Goal: Task Accomplishment & Management: Complete application form

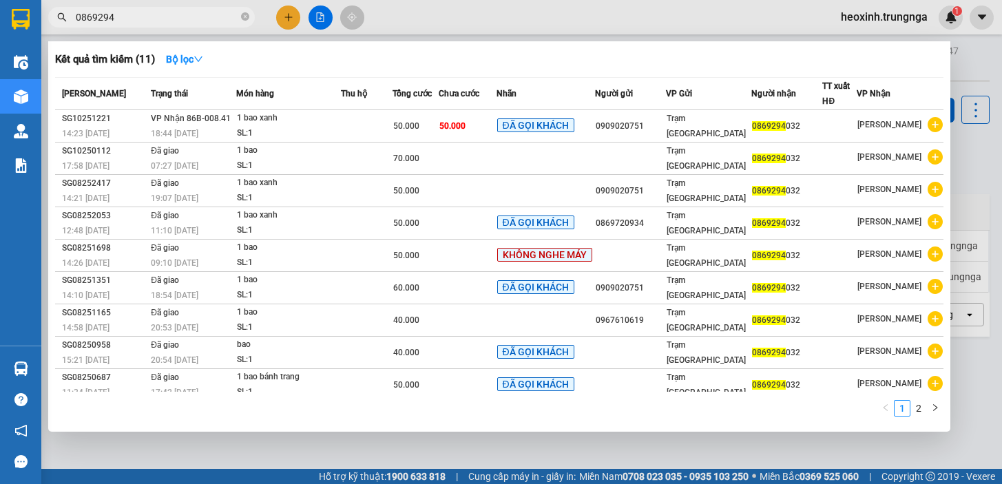
click at [284, 11] on div at bounding box center [501, 242] width 1002 height 484
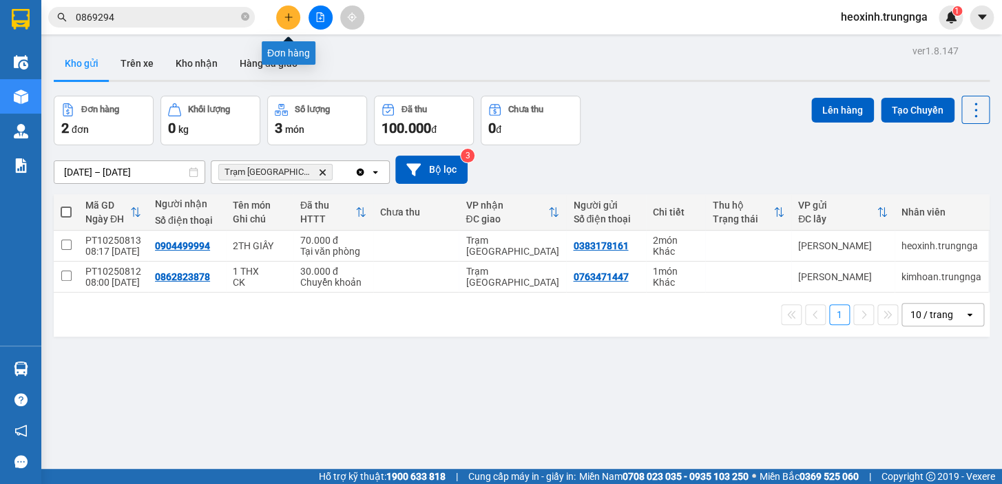
click at [289, 15] on icon "plus" at bounding box center [288, 17] width 1 height 8
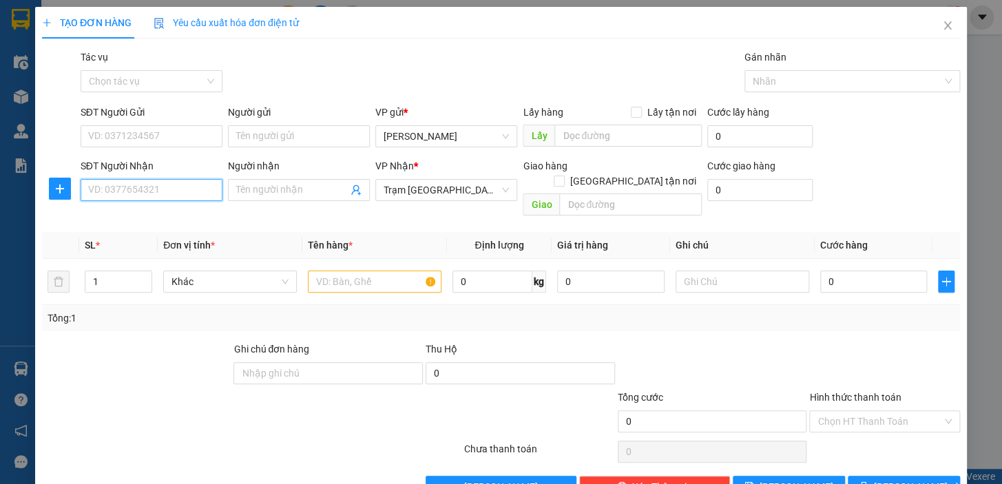
click at [156, 194] on input "SĐT Người Nhận" at bounding box center [152, 190] width 142 height 22
type input "0334742514"
click at [135, 130] on input "SĐT Người Gửi" at bounding box center [152, 136] width 142 height 22
type input "0384473362"
drag, startPoint x: 391, startPoint y: 262, endPoint x: 297, endPoint y: 270, distance: 94.0
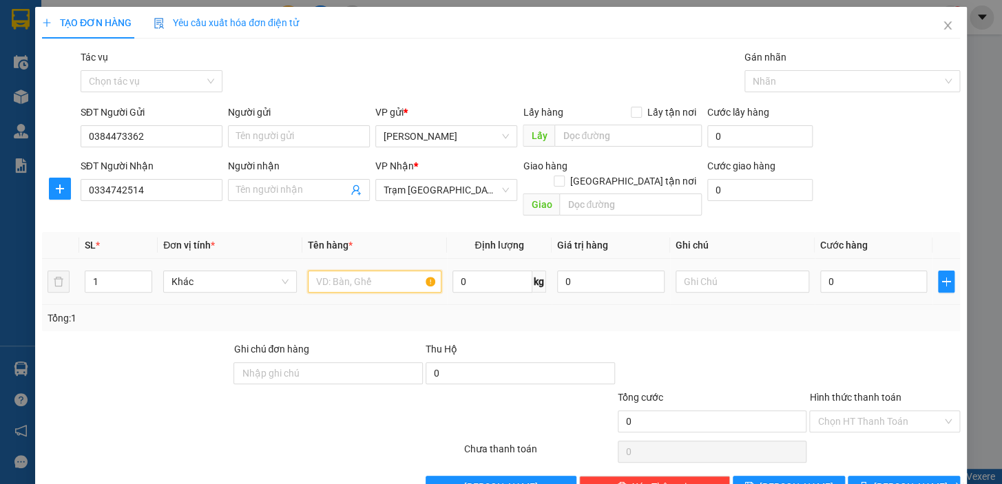
click at [379, 271] on input "text" at bounding box center [375, 282] width 134 height 22
type input "1 hồ sơ"
click at [712, 271] on input "text" at bounding box center [743, 282] width 134 height 22
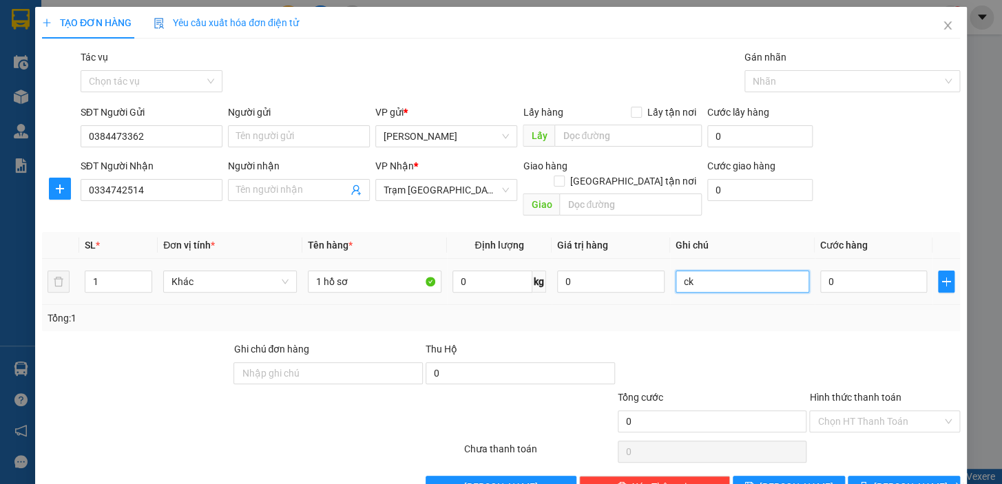
type input "c"
type input "CK"
click at [300, 186] on input "Người nhận" at bounding box center [292, 190] width 112 height 15
type input "0901886358"
type input "3"
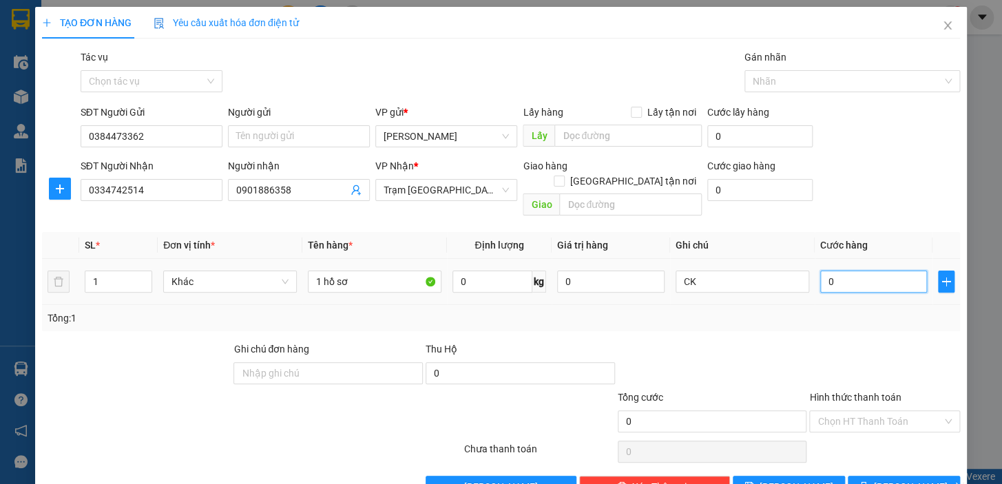
type input "3"
type input "30"
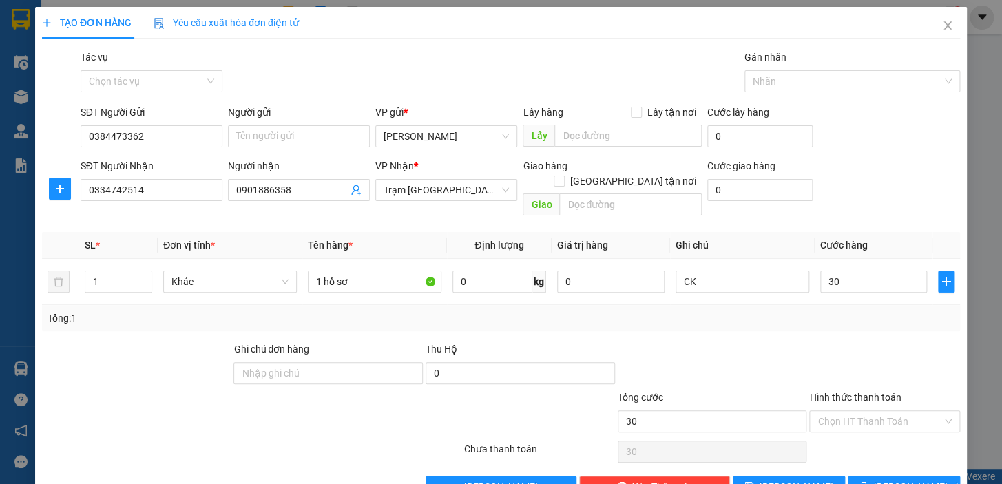
type input "30.000"
click at [822, 342] on div at bounding box center [885, 366] width 154 height 48
click at [835, 411] on input "Hình thức thanh toán" at bounding box center [880, 421] width 125 height 21
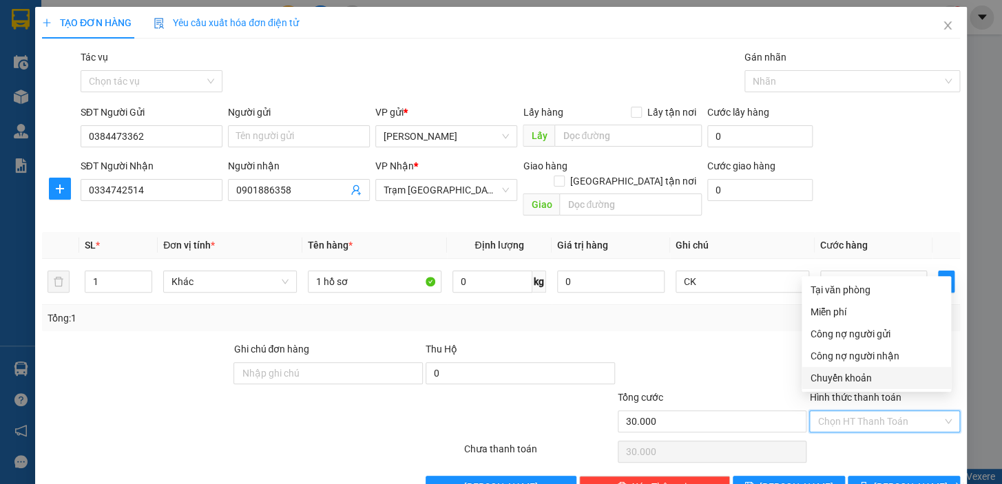
click at [849, 382] on div "Chuyển khoản" at bounding box center [876, 378] width 133 height 15
type input "0"
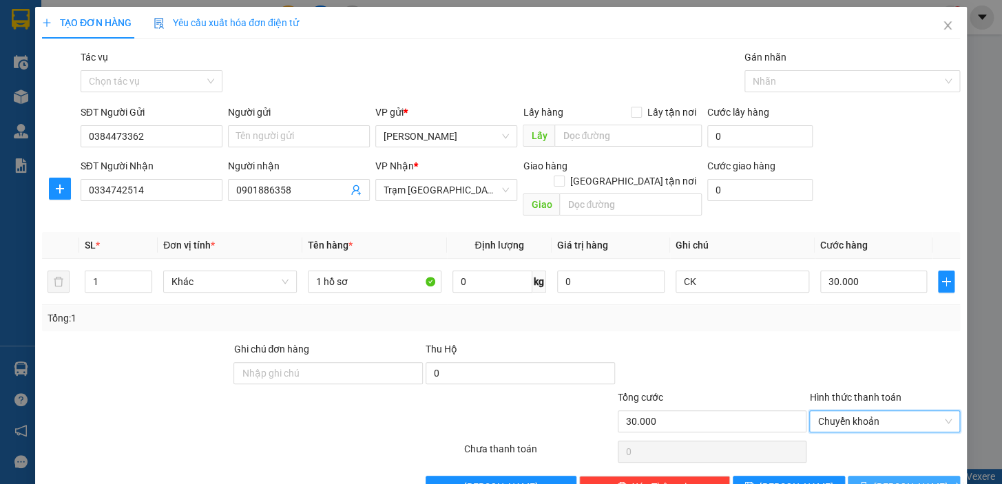
click at [853, 476] on button "[PERSON_NAME] và In" at bounding box center [904, 487] width 112 height 22
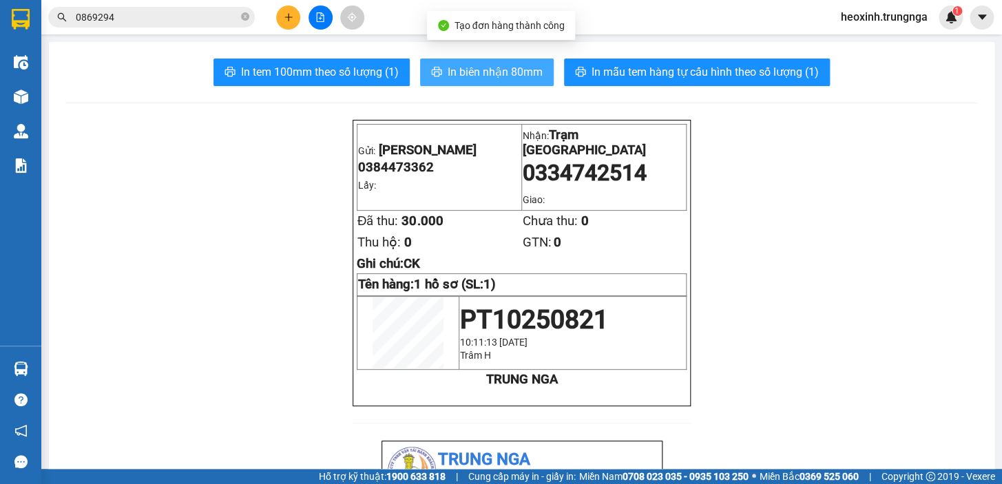
click at [477, 70] on span "In biên nhận 80mm" at bounding box center [495, 71] width 95 height 17
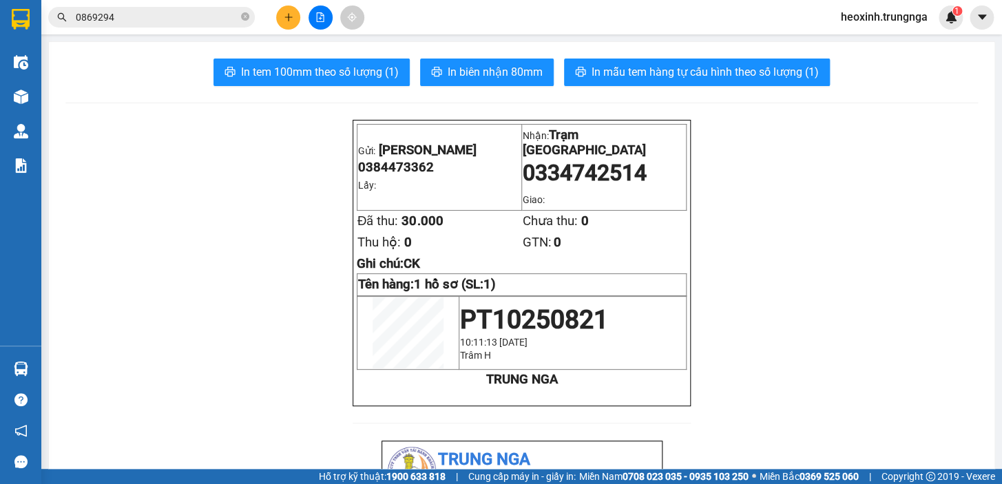
click at [123, 19] on input "0869294" at bounding box center [157, 17] width 163 height 15
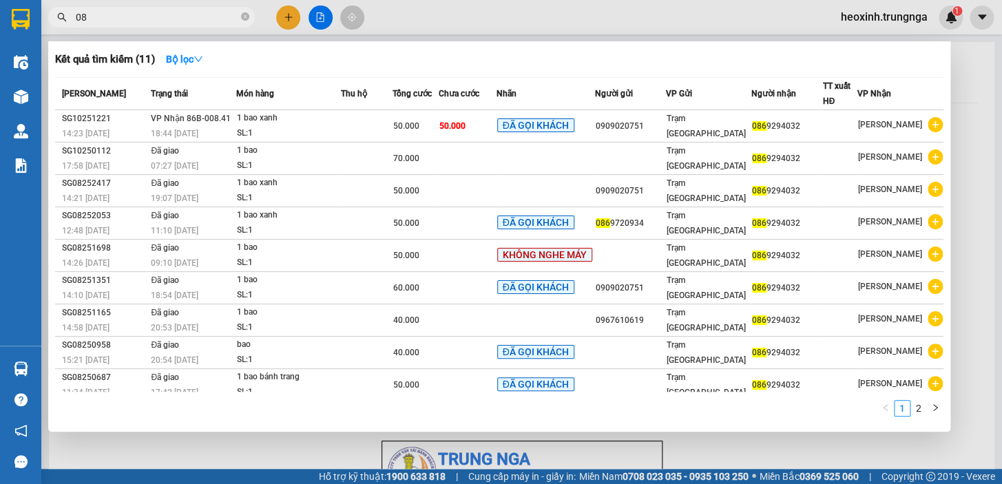
type input "0"
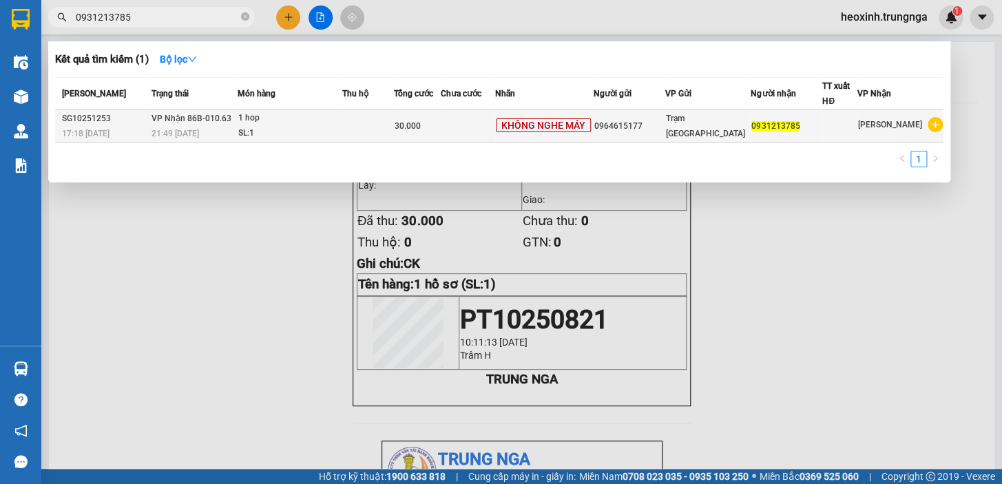
type input "0931213785"
click at [220, 127] on div "21:49 [DATE]" at bounding box center [194, 133] width 85 height 15
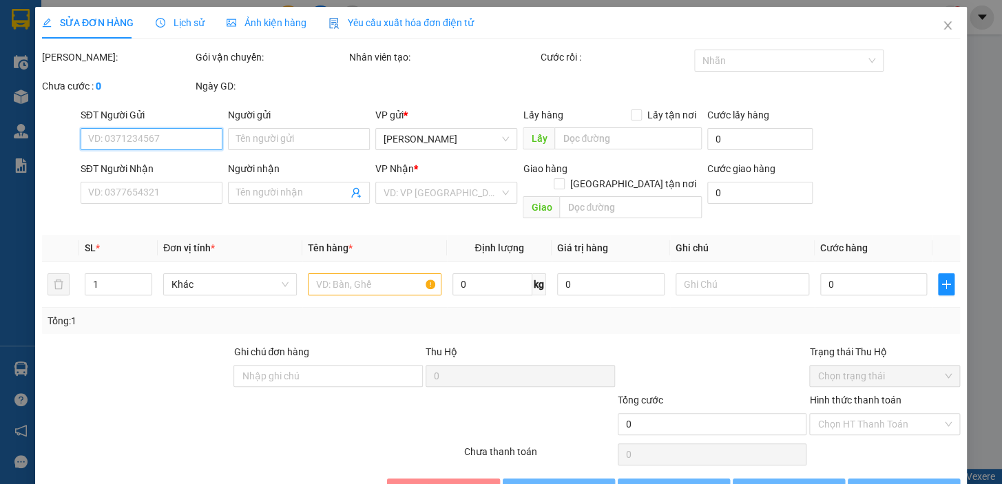
type input "0964615177"
type input "0931213785"
type input "30.000"
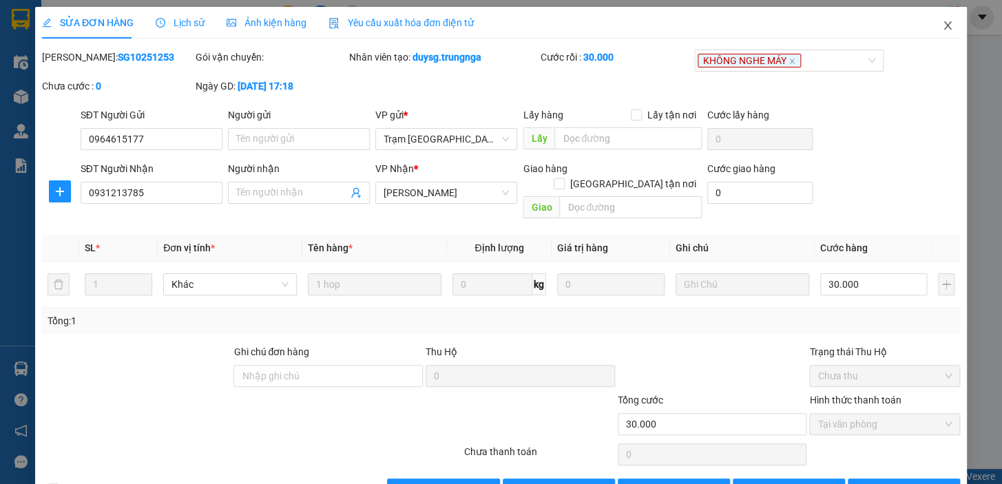
click at [929, 23] on span "Close" at bounding box center [948, 26] width 39 height 39
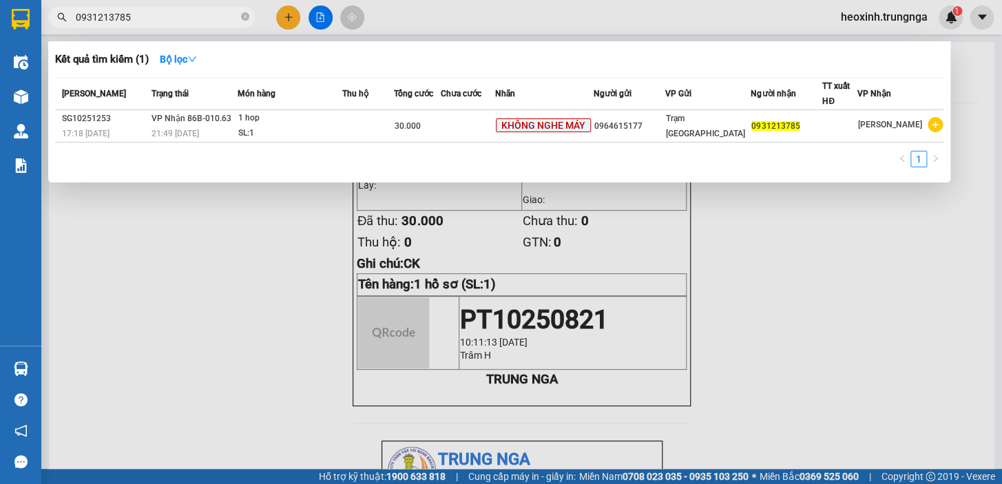
click at [159, 21] on input "0931213785" at bounding box center [157, 17] width 163 height 15
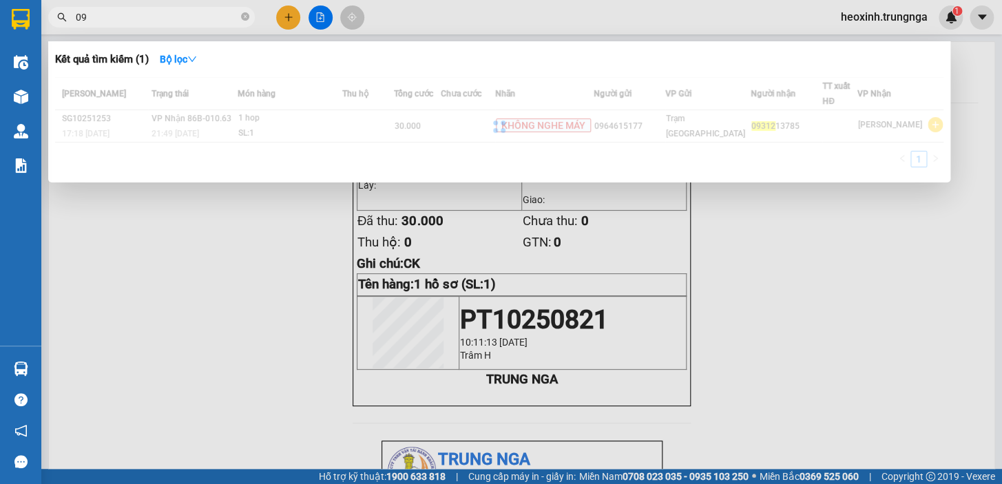
type input "0"
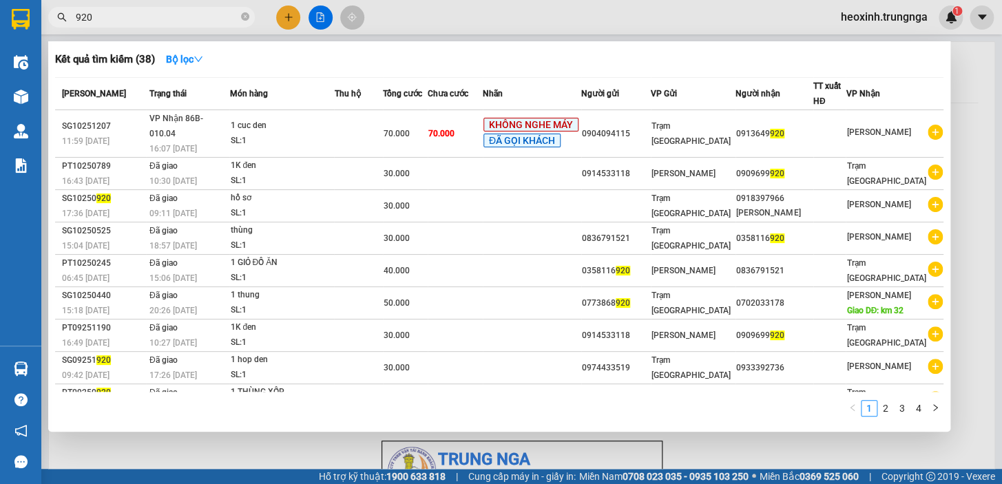
type input "920"
click at [282, 15] on div at bounding box center [501, 242] width 1002 height 484
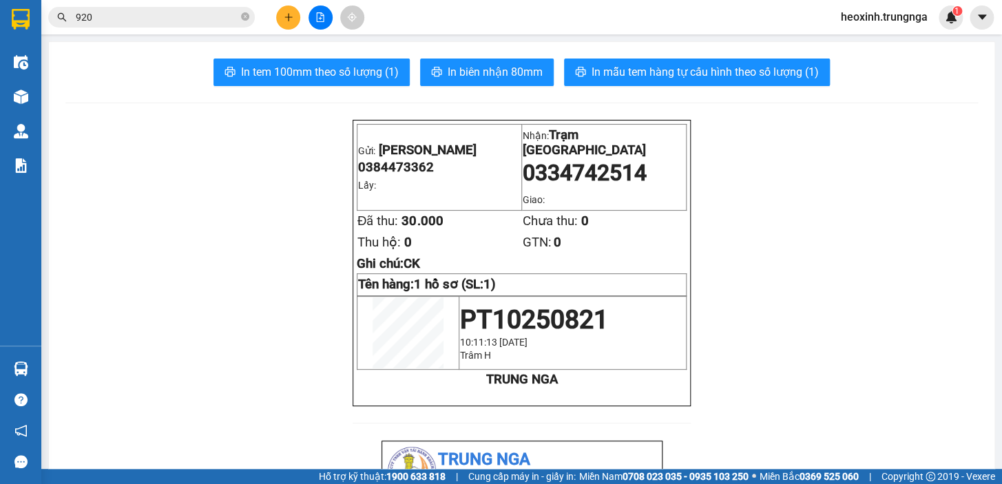
click at [281, 18] on button at bounding box center [288, 18] width 24 height 24
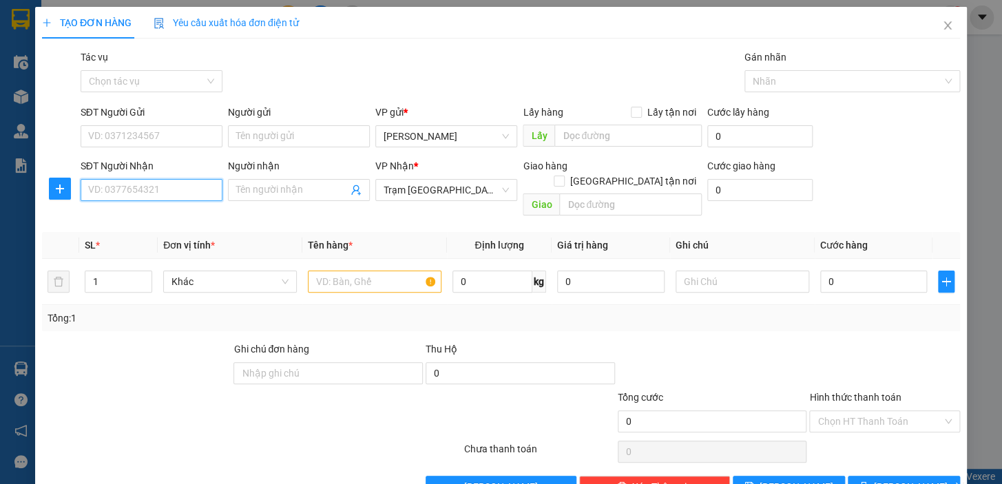
click at [125, 187] on input "SĐT Người Nhận" at bounding box center [152, 190] width 142 height 22
type input "0913683382"
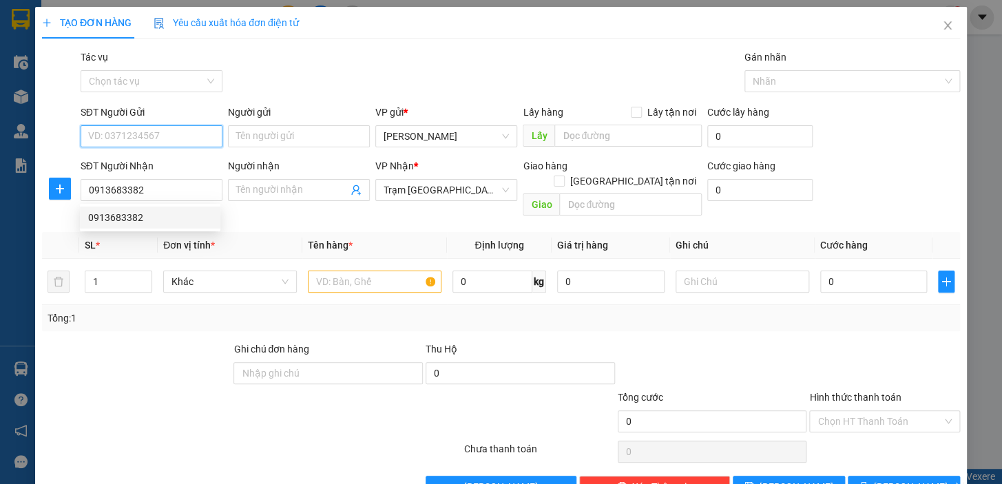
click at [154, 129] on input "SĐT Người Gửi" at bounding box center [152, 136] width 142 height 22
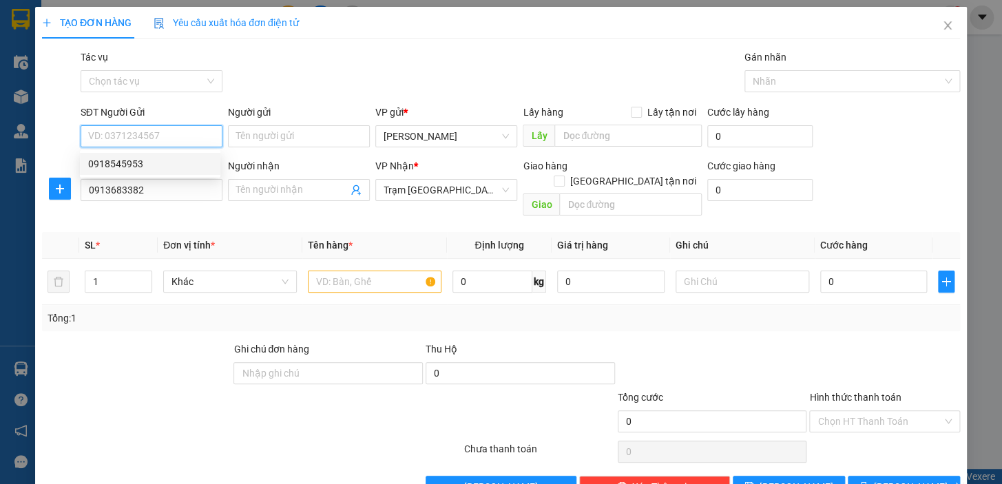
click at [139, 155] on div "0918545953" at bounding box center [150, 164] width 141 height 22
type input "0918545953"
type input "30.000"
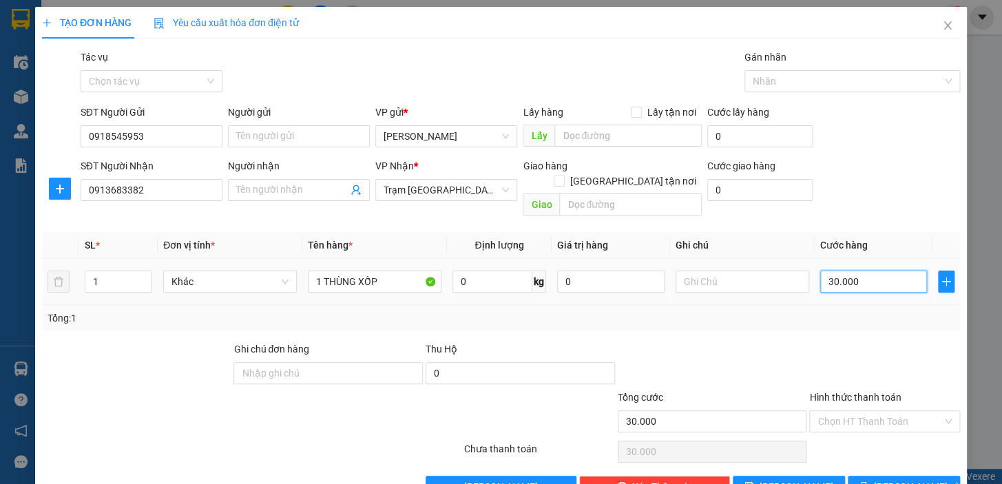
type input "5"
type input "50"
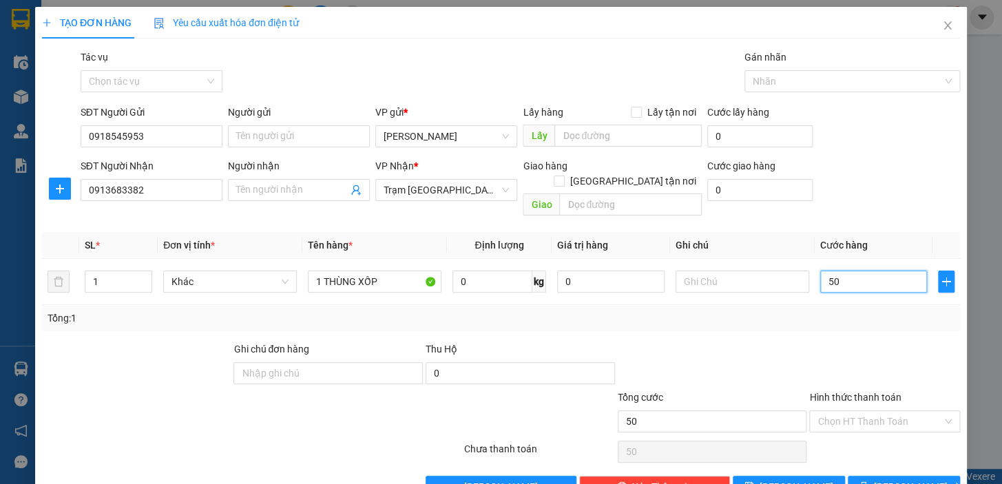
type input "50"
type input "50.000"
click at [876, 361] on div at bounding box center [885, 366] width 154 height 48
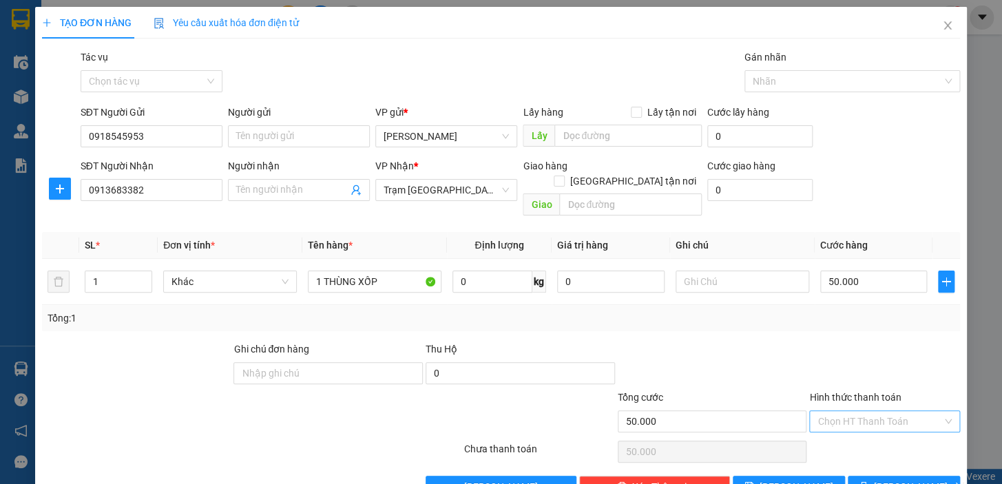
drag, startPoint x: 875, startPoint y: 406, endPoint x: 864, endPoint y: 399, distance: 13.4
click at [873, 411] on input "Hình thức thanh toán" at bounding box center [880, 421] width 125 height 21
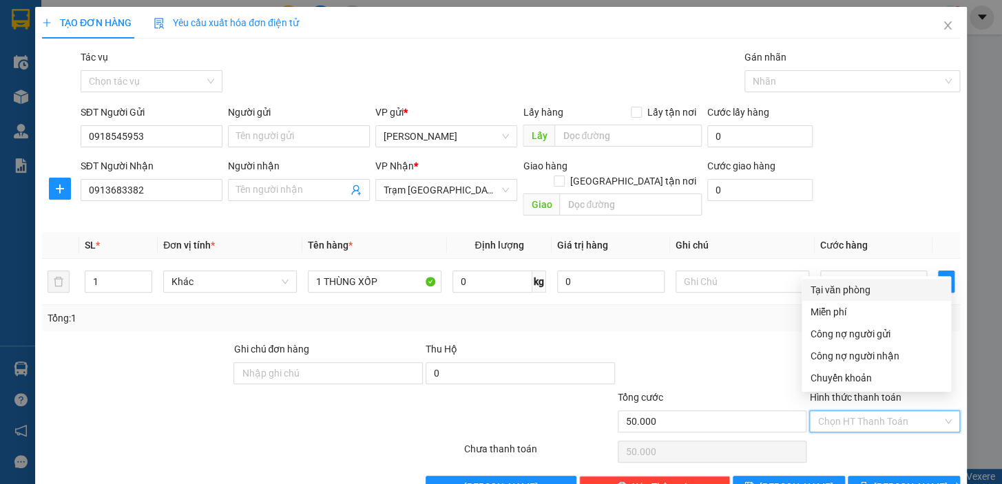
click at [840, 293] on div "Tại văn phòng" at bounding box center [876, 289] width 133 height 15
type input "0"
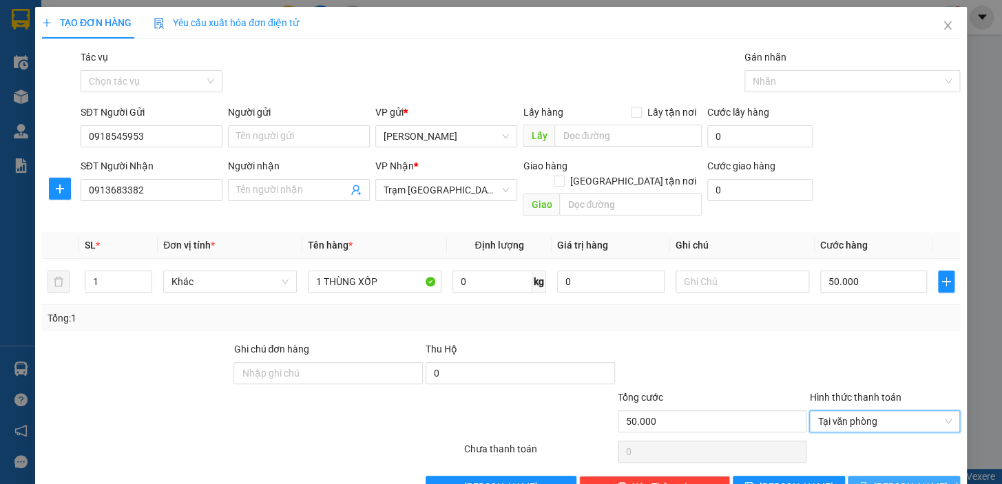
click at [885, 479] on span "[PERSON_NAME] và In" at bounding box center [922, 486] width 96 height 15
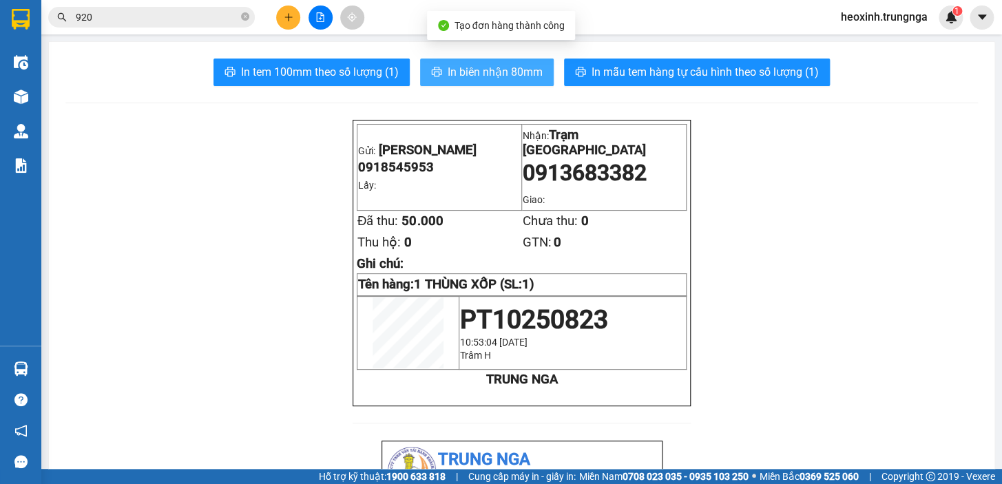
click at [483, 71] on span "In biên nhận 80mm" at bounding box center [495, 71] width 95 height 17
drag, startPoint x: 501, startPoint y: 69, endPoint x: 501, endPoint y: 76, distance: 7.6
click at [501, 69] on span "In biên nhận 80mm" at bounding box center [495, 71] width 95 height 17
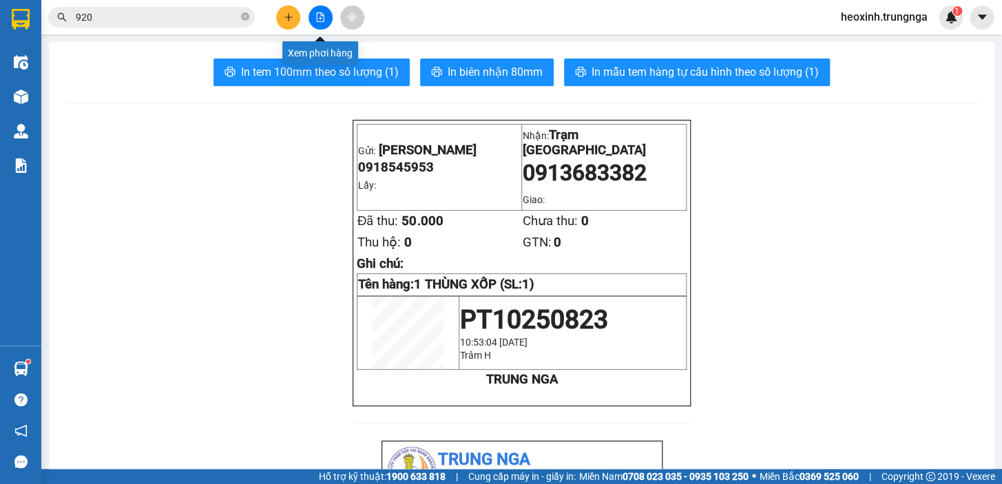
click at [323, 21] on icon "file-add" at bounding box center [320, 17] width 10 height 10
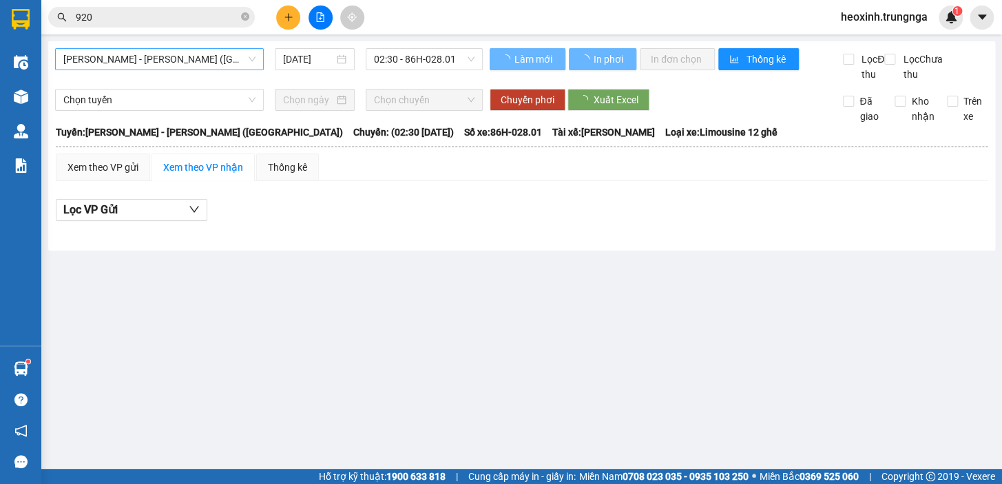
click at [204, 63] on span "[PERSON_NAME] - [PERSON_NAME] ([GEOGRAPHIC_DATA])" at bounding box center [159, 59] width 192 height 21
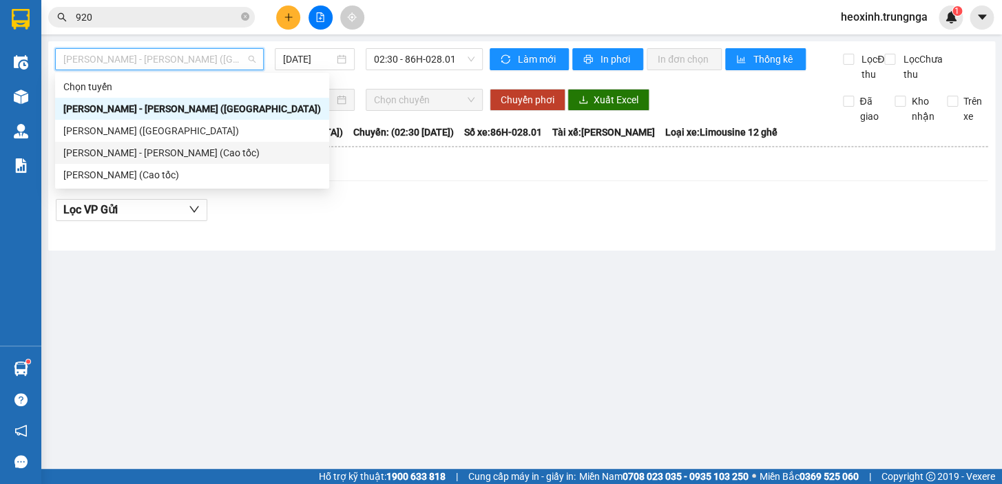
click at [187, 154] on div "[PERSON_NAME] - [PERSON_NAME] (Cao tốc)" at bounding box center [192, 152] width 258 height 15
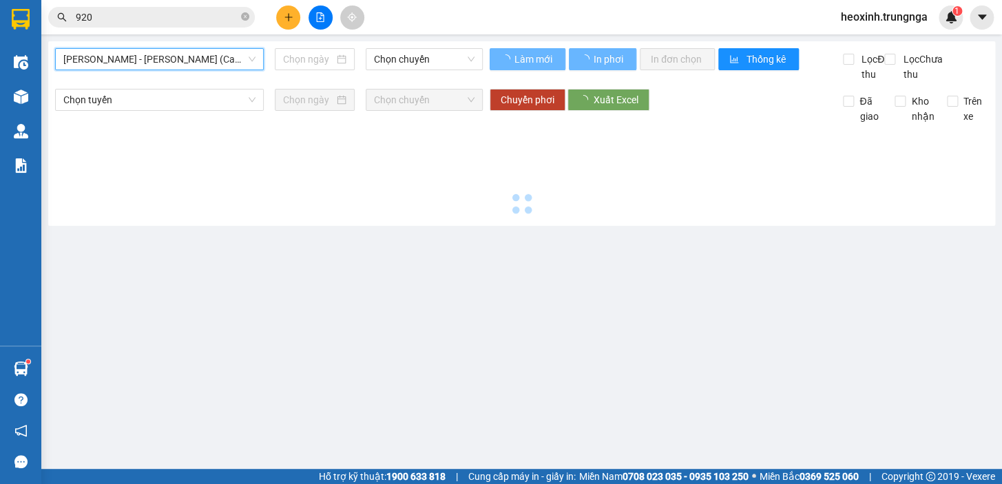
type input "[DATE]"
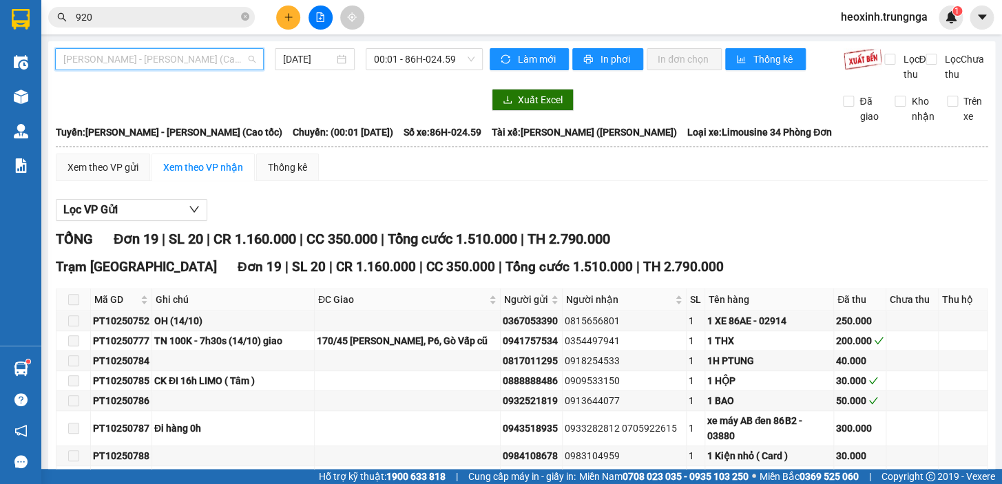
drag, startPoint x: 192, startPoint y: 63, endPoint x: 176, endPoint y: 103, distance: 43.0
click at [191, 63] on span "[PERSON_NAME] - [PERSON_NAME] (Cao tốc)" at bounding box center [159, 59] width 192 height 21
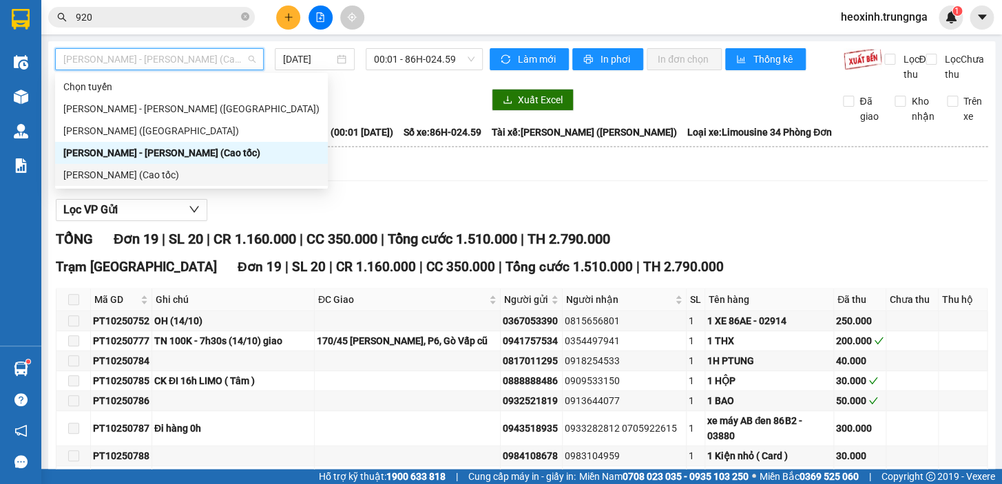
click at [179, 175] on div "[PERSON_NAME] (Cao tốc)" at bounding box center [191, 174] width 256 height 15
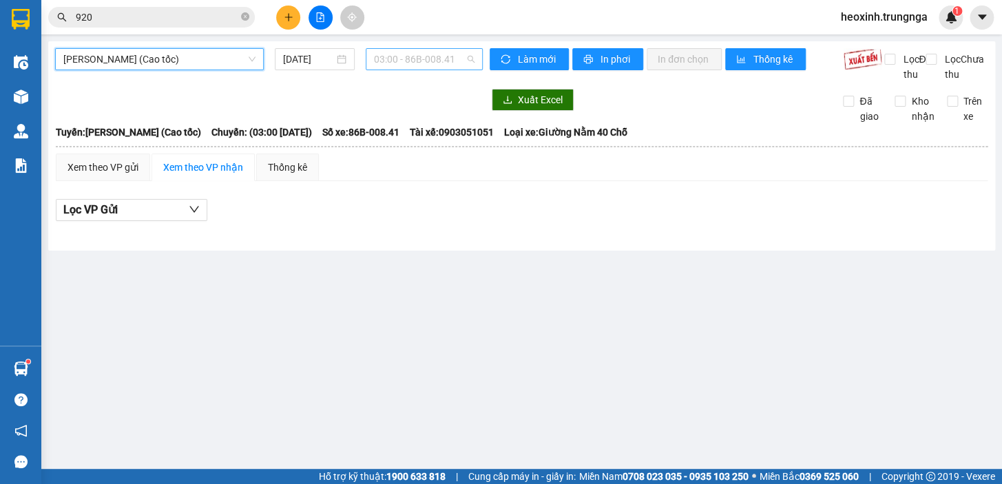
click at [421, 56] on span "03:00 - 86B-008.41" at bounding box center [424, 59] width 101 height 21
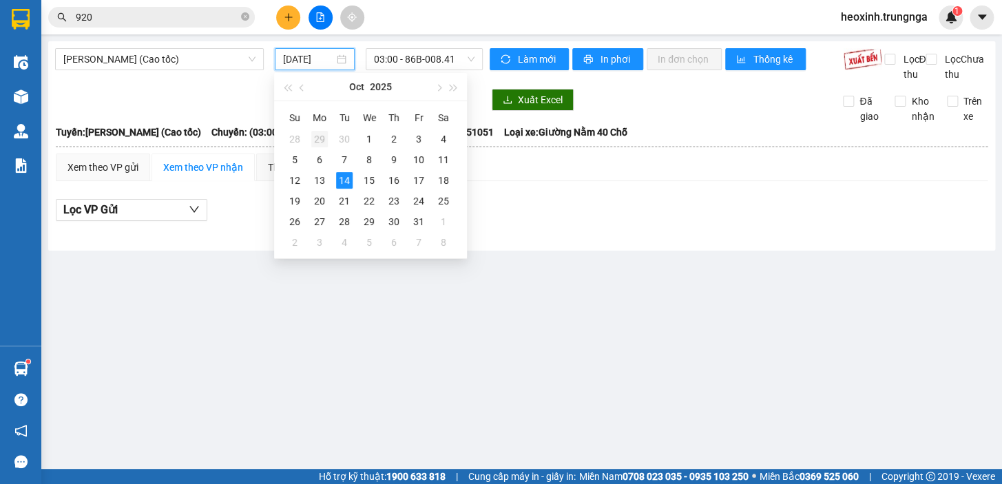
drag, startPoint x: 314, startPoint y: 61, endPoint x: 323, endPoint y: 145, distance: 85.2
click at [313, 61] on input "[DATE]" at bounding box center [309, 59] width 52 height 15
click at [318, 179] on div "13" at bounding box center [319, 180] width 17 height 17
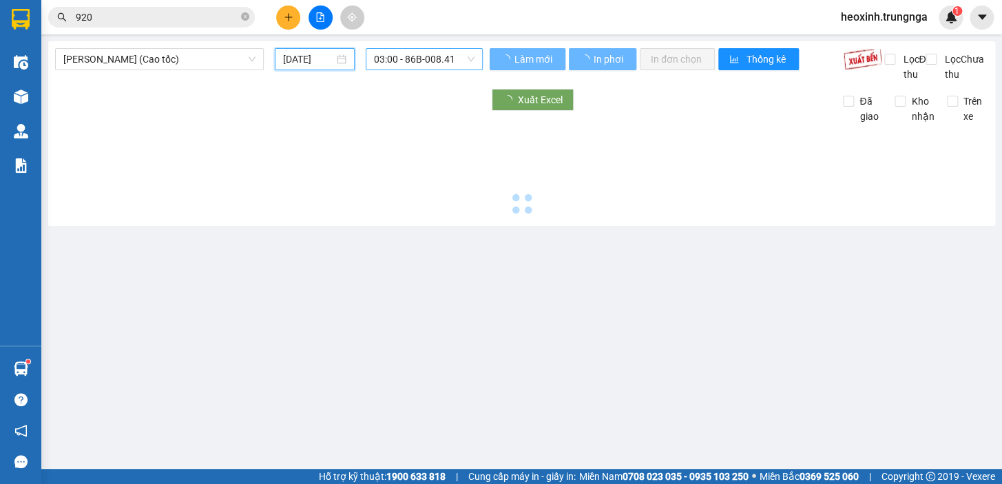
type input "[DATE]"
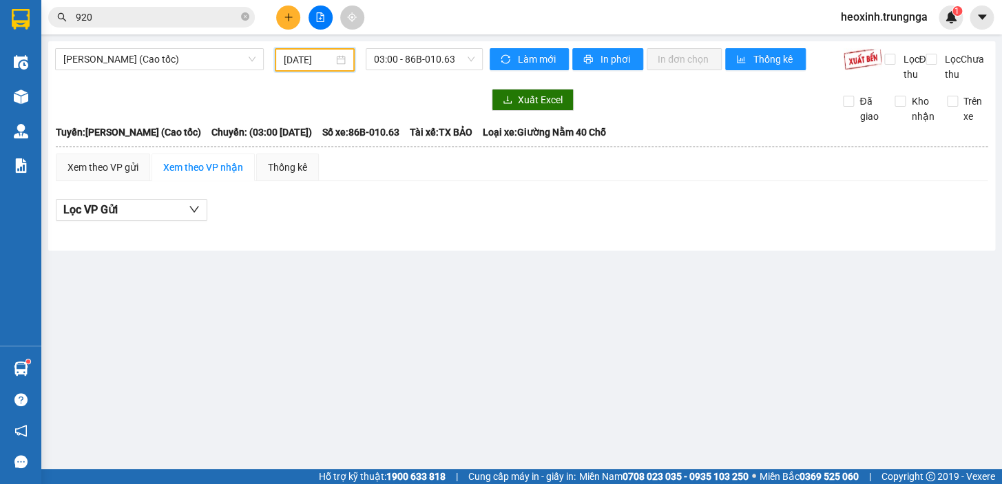
drag, startPoint x: 395, startPoint y: 58, endPoint x: 395, endPoint y: 83, distance: 25.5
click at [395, 61] on span "03:00 - 86B-010.63" at bounding box center [424, 59] width 101 height 21
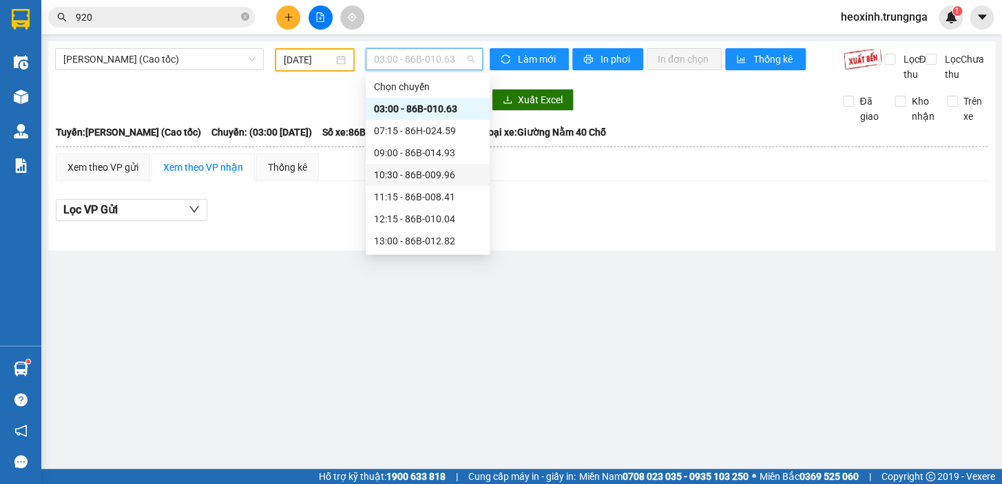
scroll to position [110, 0]
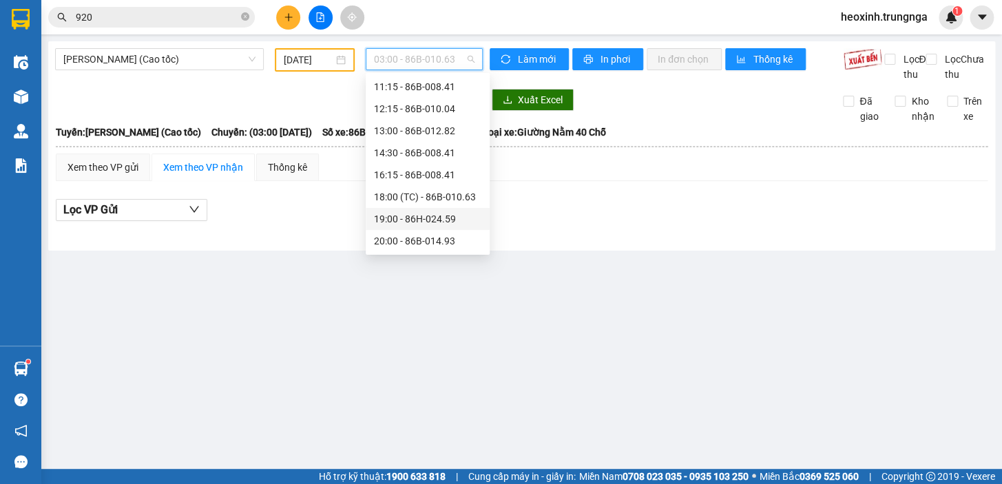
click at [413, 220] on div "19:00 - 86H-024.59" at bounding box center [427, 218] width 107 height 15
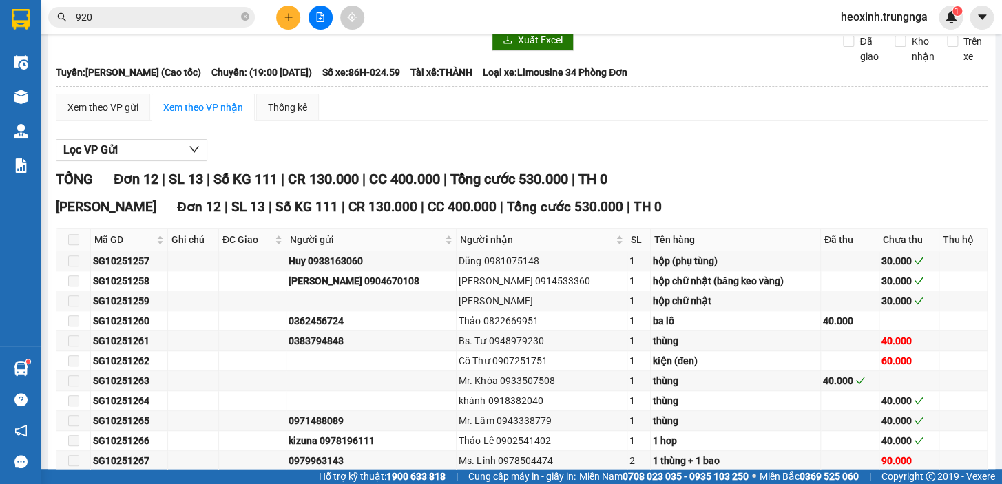
scroll to position [125, 0]
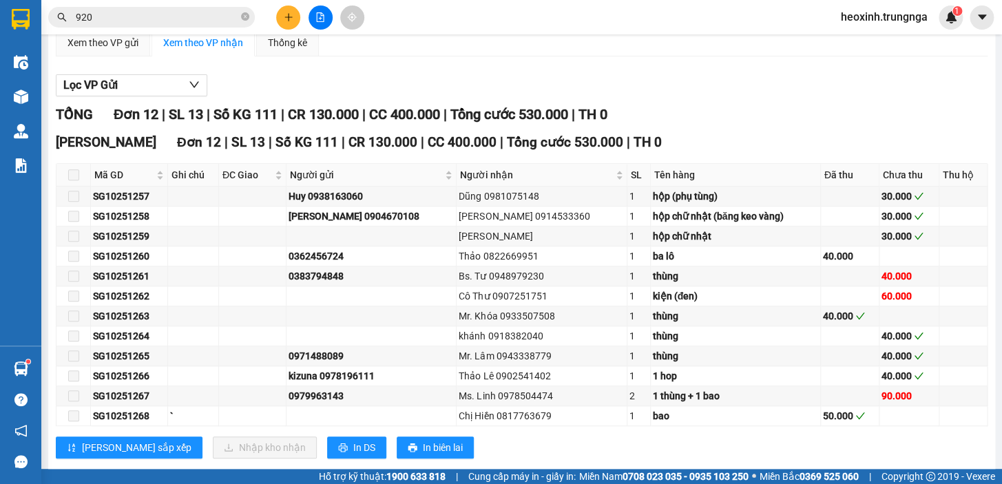
click at [42, 96] on main "[PERSON_NAME] - [PERSON_NAME] (Cao tốc) [DATE] 19:00 - 86H-024.59 Làm mới In ph…" at bounding box center [501, 234] width 1002 height 469
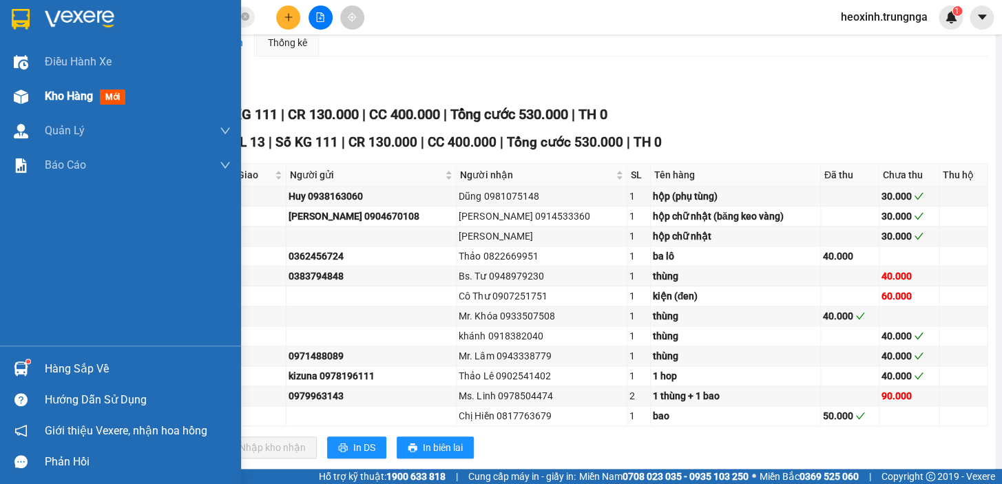
click at [20, 103] on img at bounding box center [21, 97] width 14 height 14
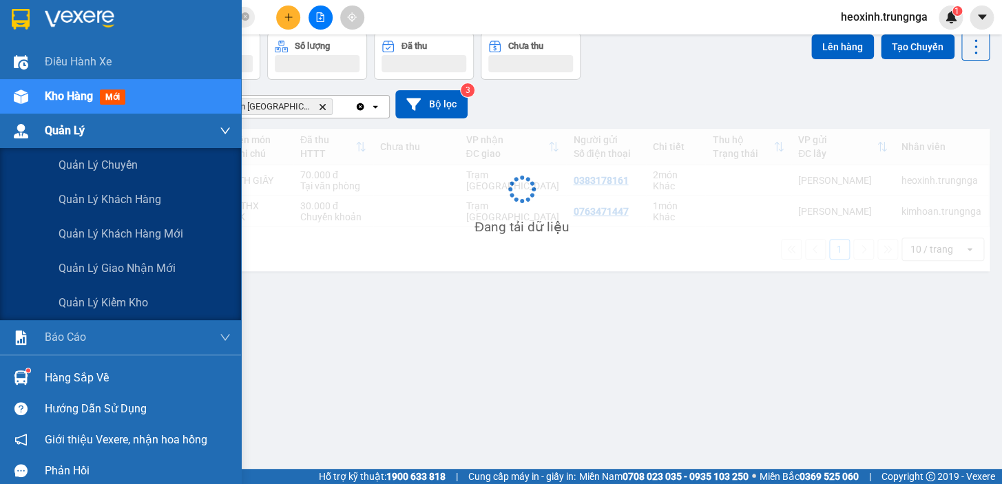
scroll to position [63, 0]
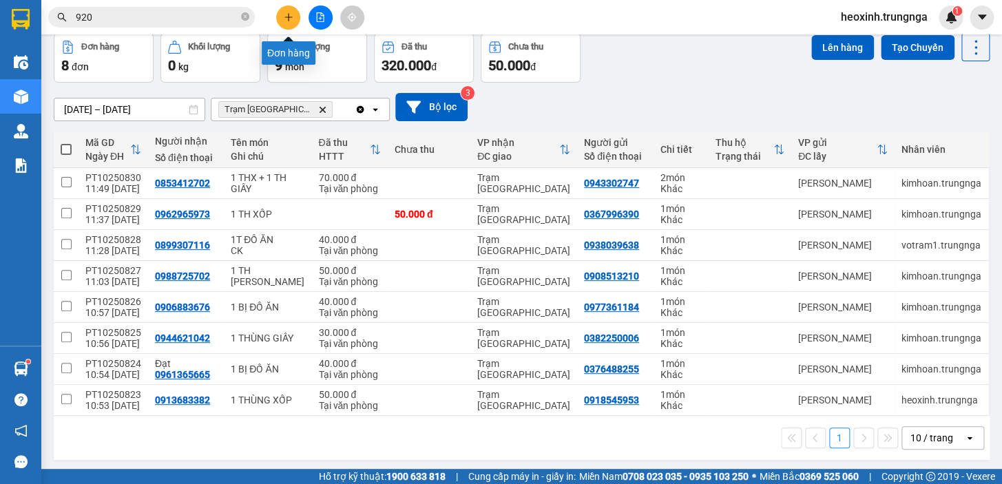
click at [280, 18] on button at bounding box center [288, 18] width 24 height 24
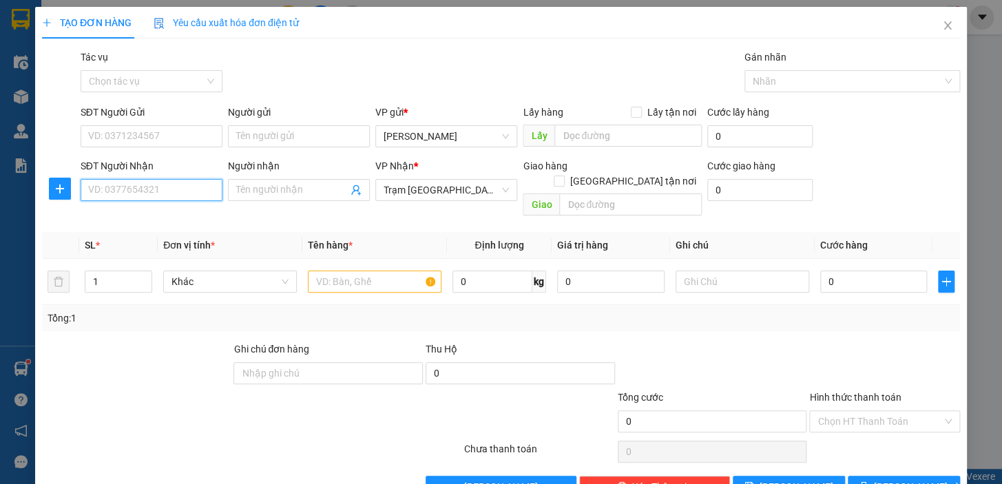
click at [145, 189] on input "SĐT Người Nhận" at bounding box center [152, 190] width 142 height 22
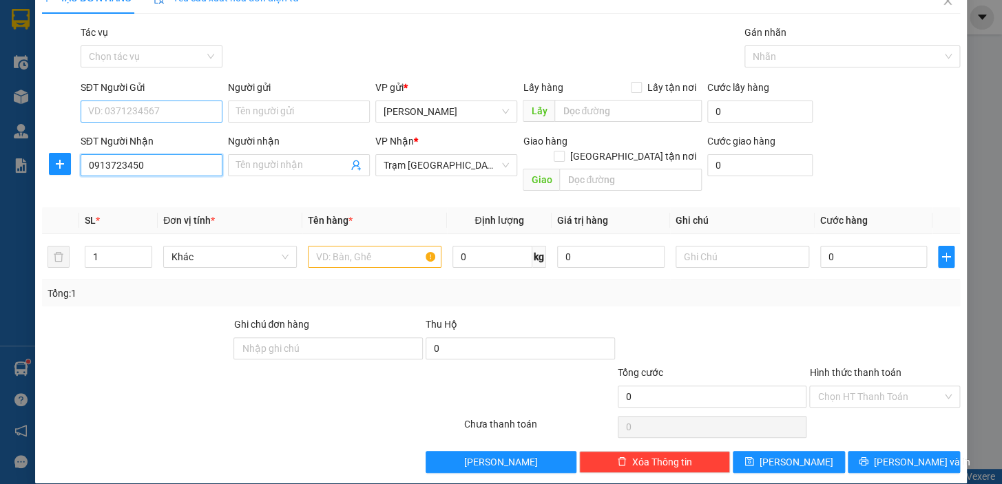
type input "0913723450"
click at [132, 108] on input "SĐT Người Gửi" at bounding box center [152, 112] width 142 height 22
type input "0987050351"
click at [346, 246] on input "text" at bounding box center [375, 257] width 134 height 22
click at [106, 243] on div "1" at bounding box center [119, 257] width 68 height 28
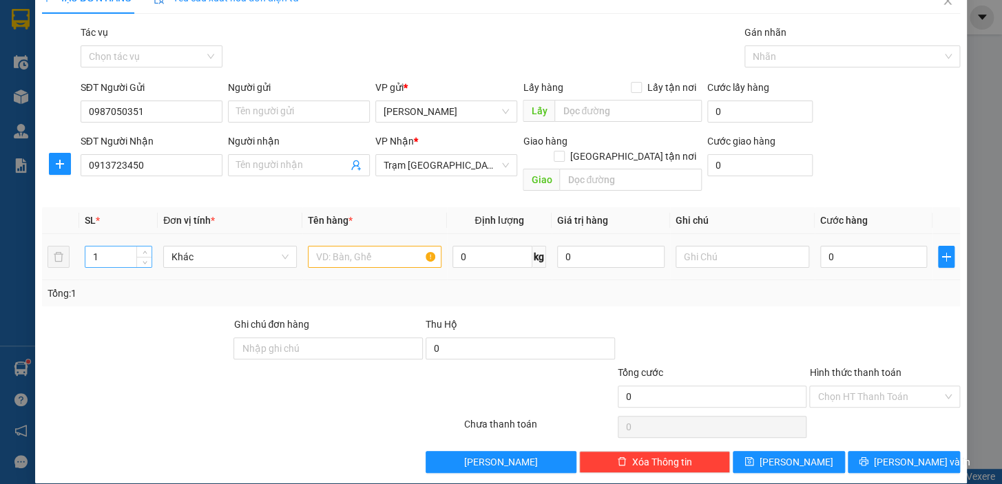
click at [118, 247] on input "1" at bounding box center [118, 257] width 66 height 21
type input "3"
click at [355, 246] on input "text" at bounding box center [375, 257] width 134 height 22
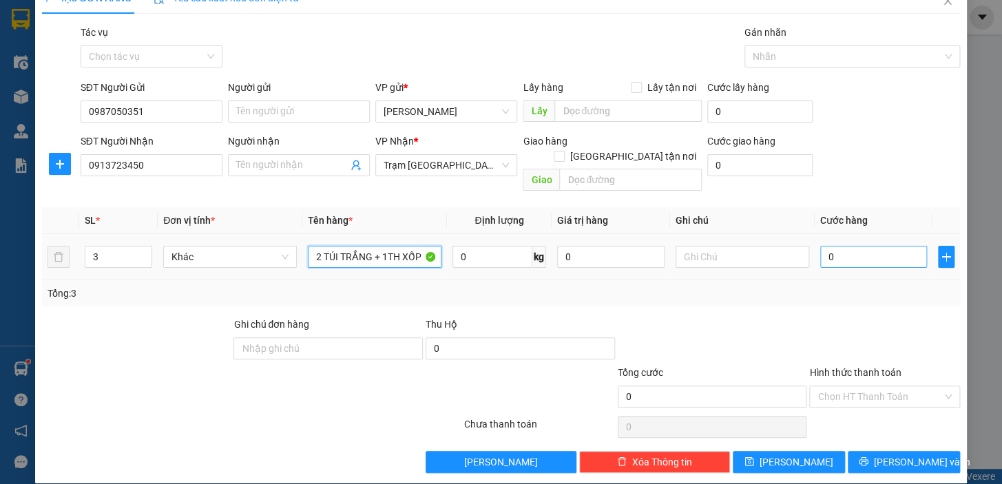
type input "2 TÚI TRẮNG + 1TH XỐP"
click at [862, 246] on input "0" at bounding box center [873, 257] width 107 height 22
type input "1"
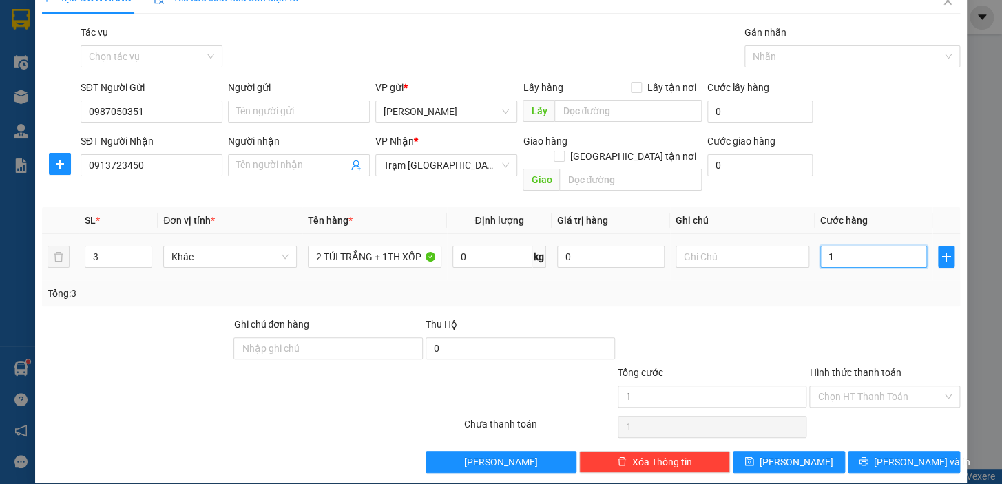
type input "12"
type input "120"
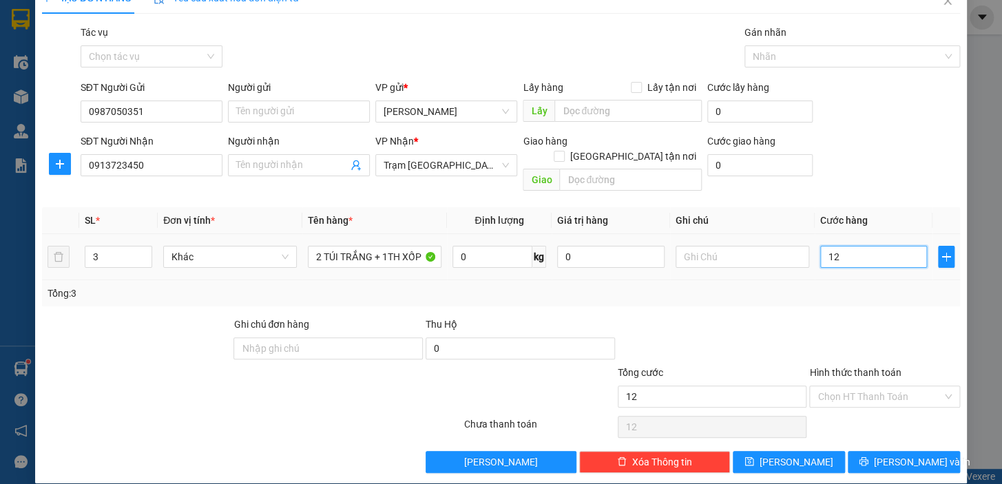
type input "120"
type input "120.000"
click at [761, 286] on div "Tổng: 3" at bounding box center [501, 293] width 907 height 15
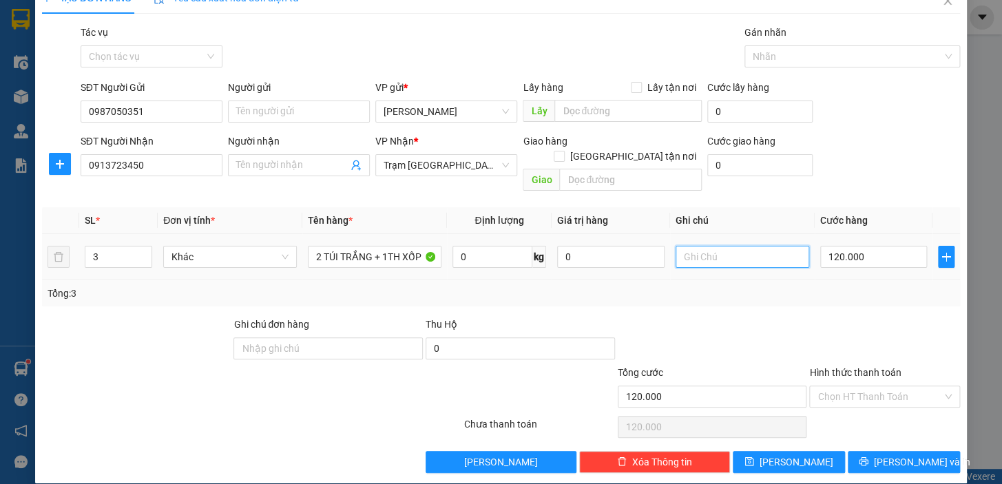
click at [725, 246] on input "text" at bounding box center [743, 257] width 134 height 22
type input "CK"
click at [896, 386] on input "Hình thức thanh toán" at bounding box center [880, 396] width 125 height 21
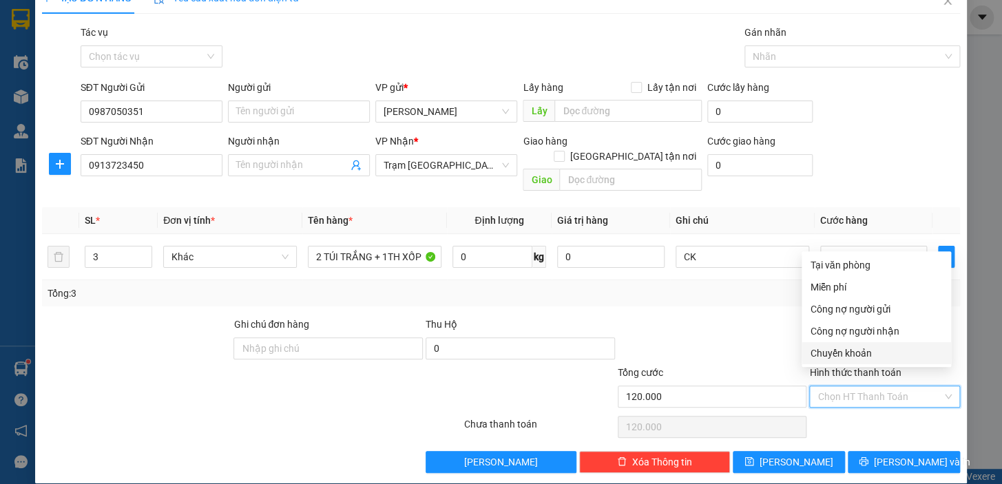
click at [840, 352] on div "Chuyển khoản" at bounding box center [876, 353] width 133 height 15
type input "0"
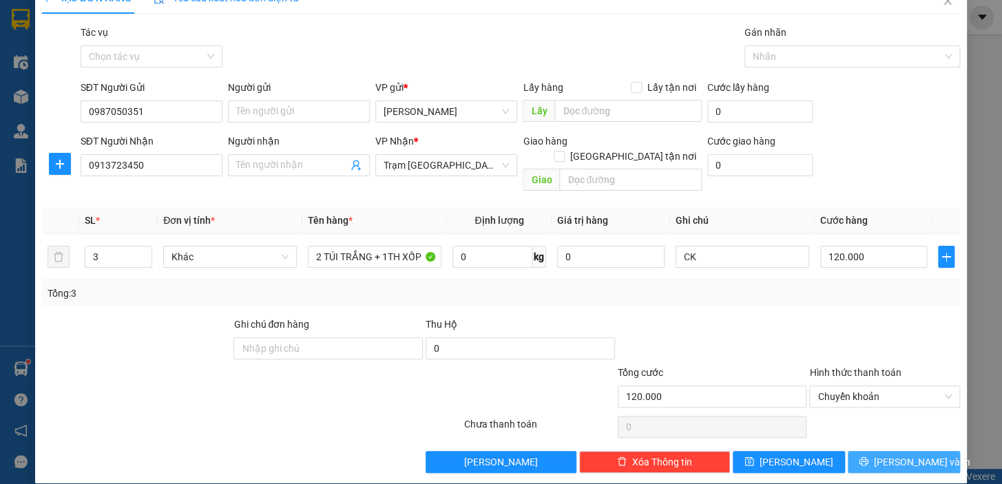
click at [882, 451] on button "[PERSON_NAME] và In" at bounding box center [904, 462] width 112 height 22
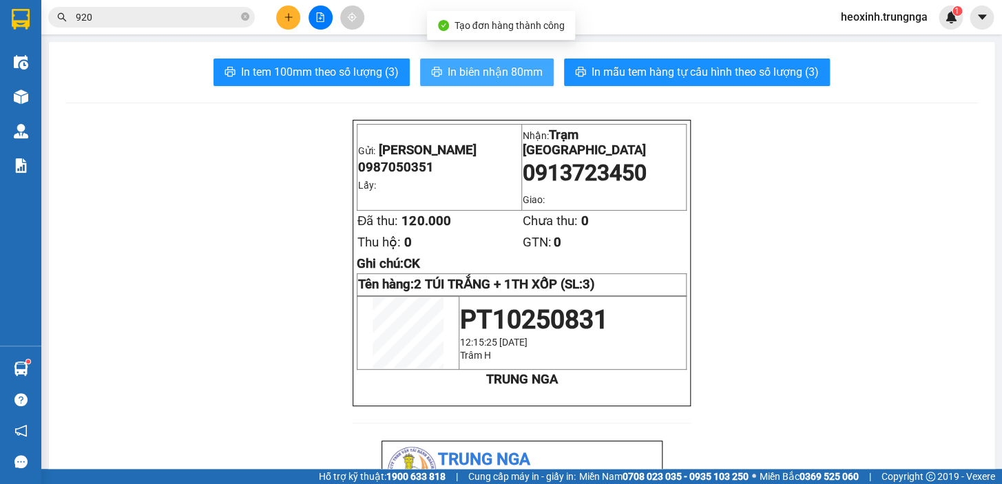
click at [486, 72] on span "In biên nhận 80mm" at bounding box center [495, 71] width 95 height 17
